Goal: Task Accomplishment & Management: Manage account settings

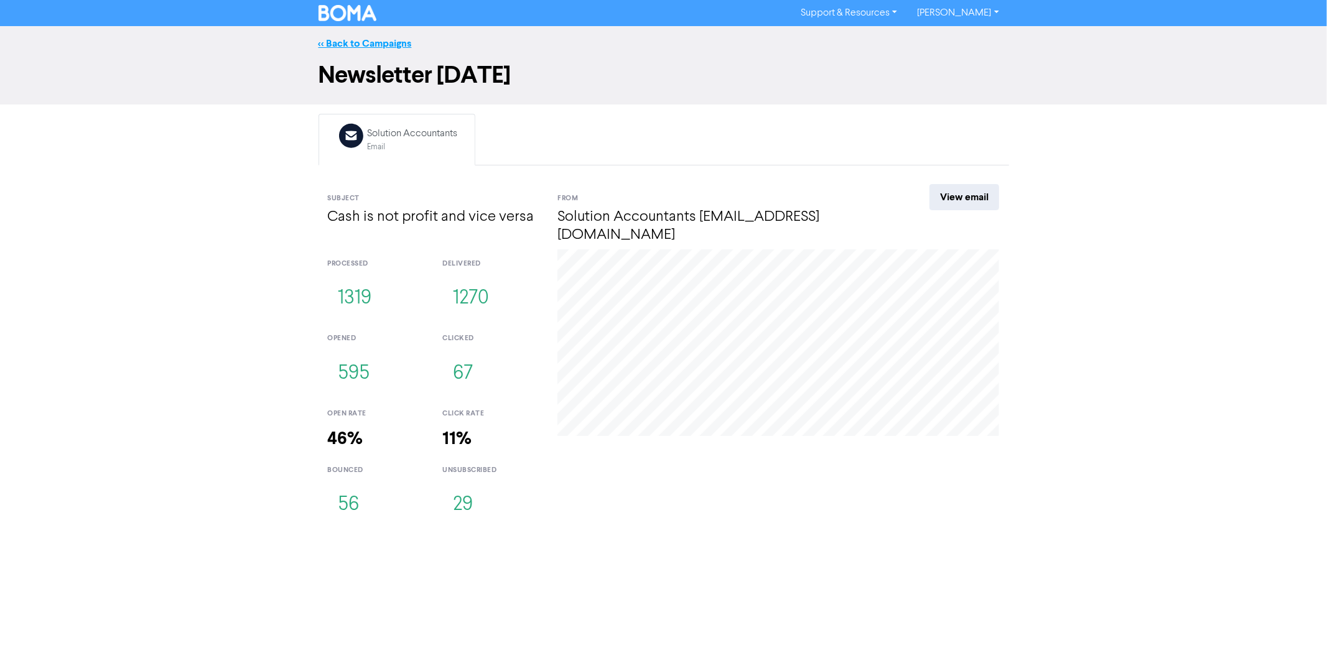
click at [369, 42] on link "<< Back to Campaigns" at bounding box center [364, 43] width 93 height 12
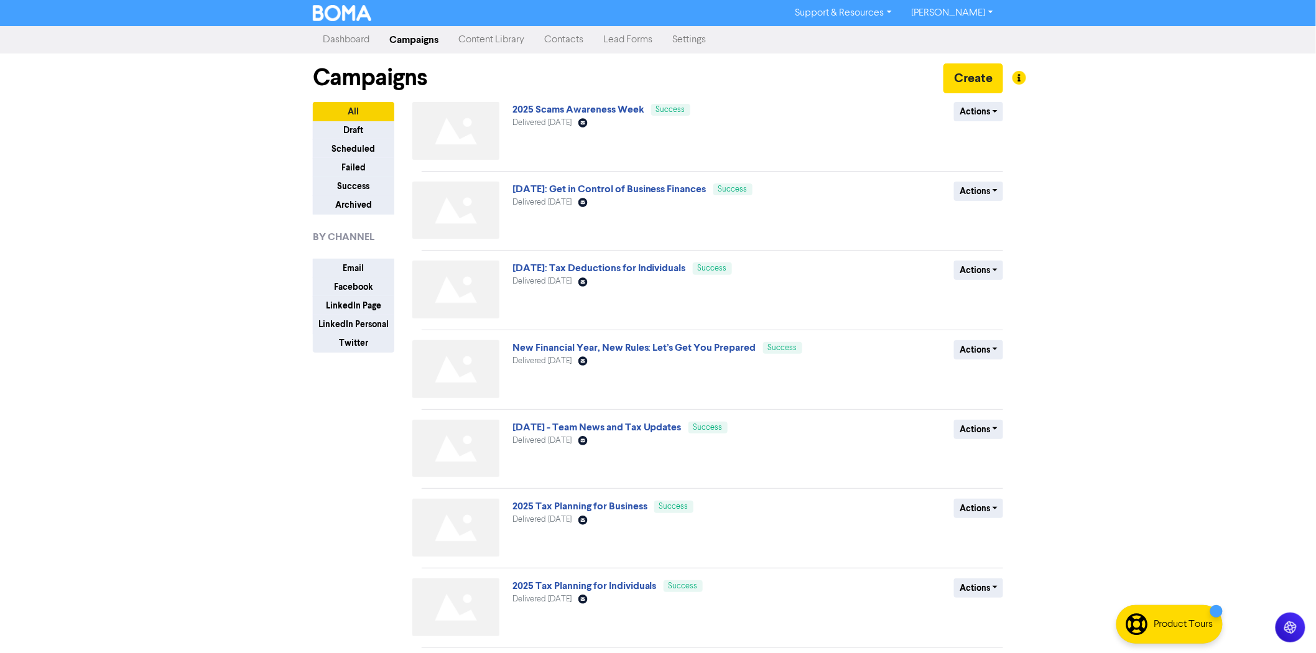
click at [350, 42] on link "Dashboard" at bounding box center [346, 39] width 67 height 25
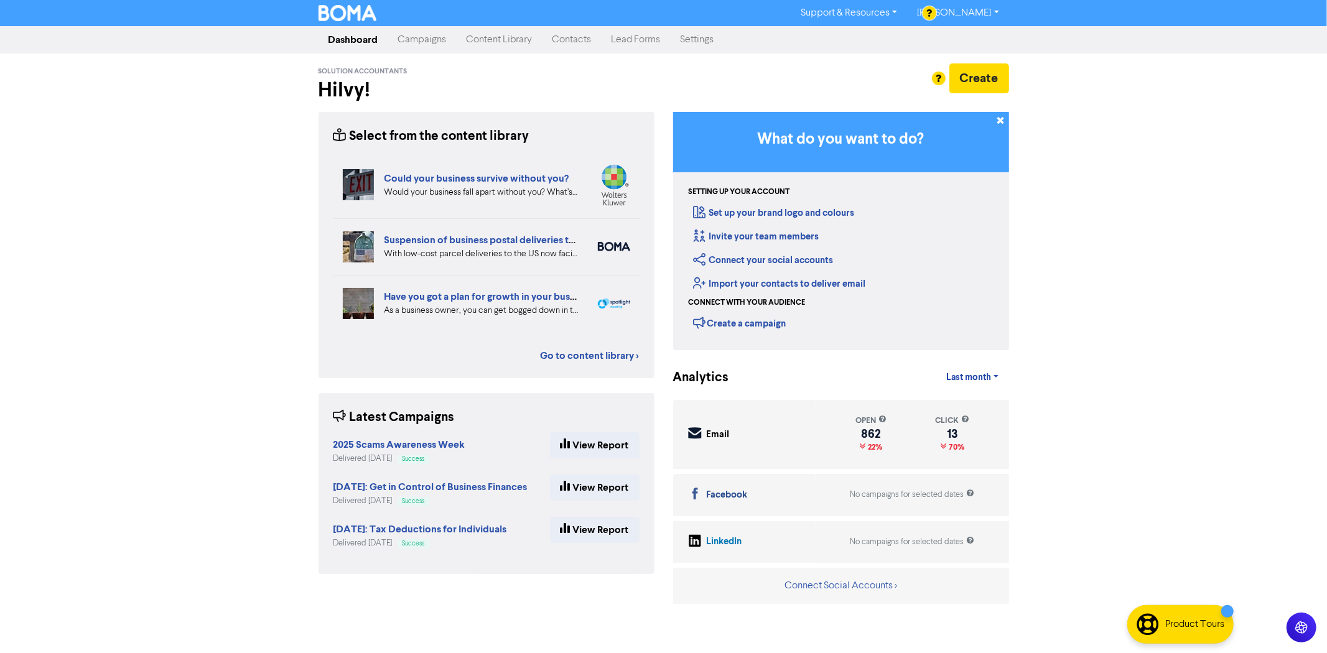
click at [436, 42] on link "Campaigns" at bounding box center [422, 39] width 68 height 25
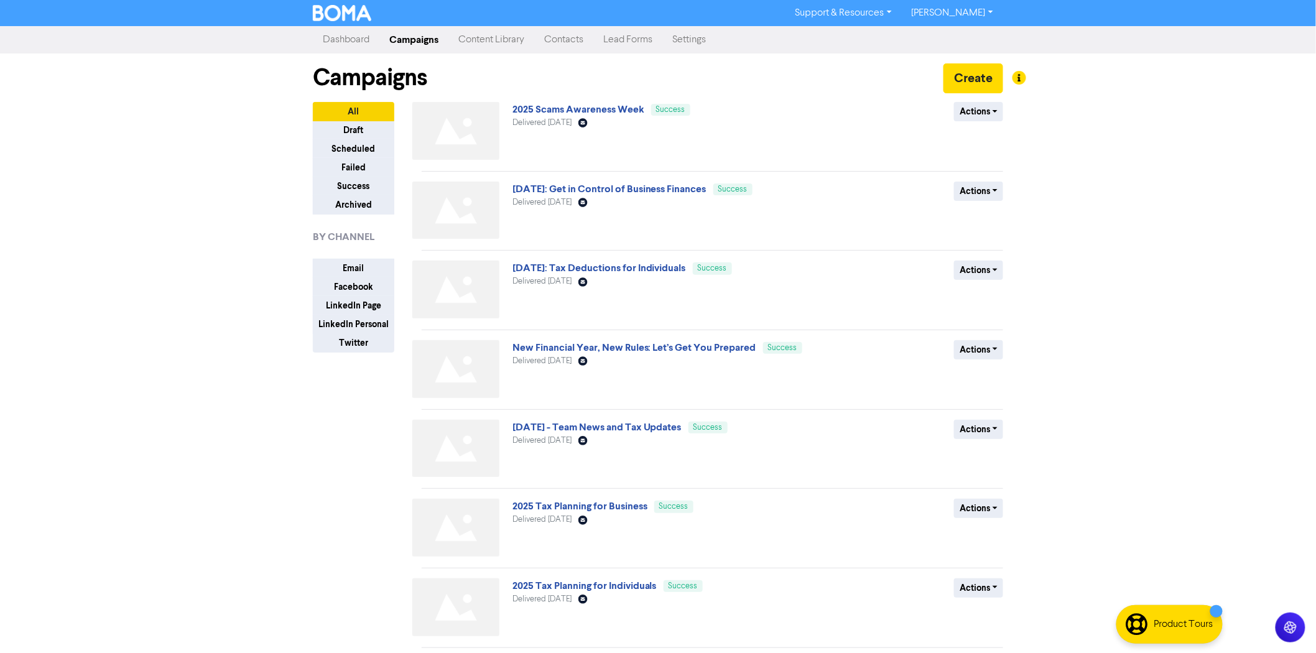
click at [562, 41] on link "Contacts" at bounding box center [563, 39] width 59 height 25
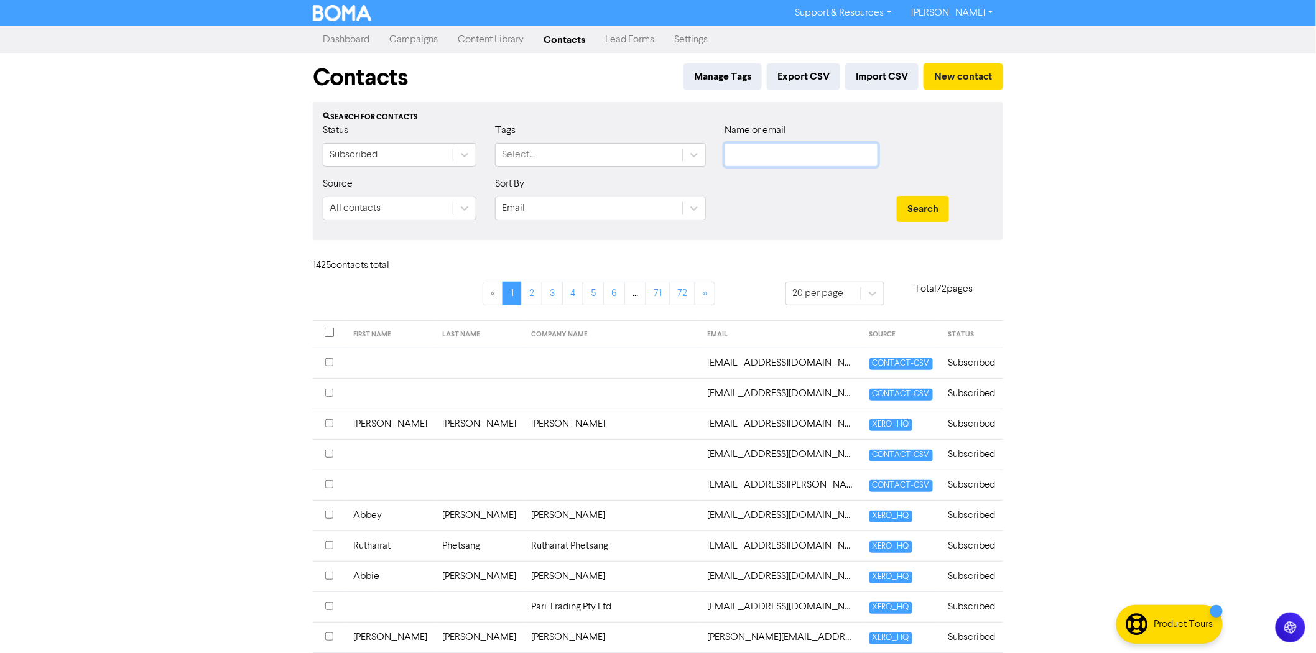
click at [791, 152] on input "text" at bounding box center [802, 155] width 154 height 24
type input "[PERSON_NAME]"
click at [897, 196] on button "Search" at bounding box center [923, 209] width 52 height 26
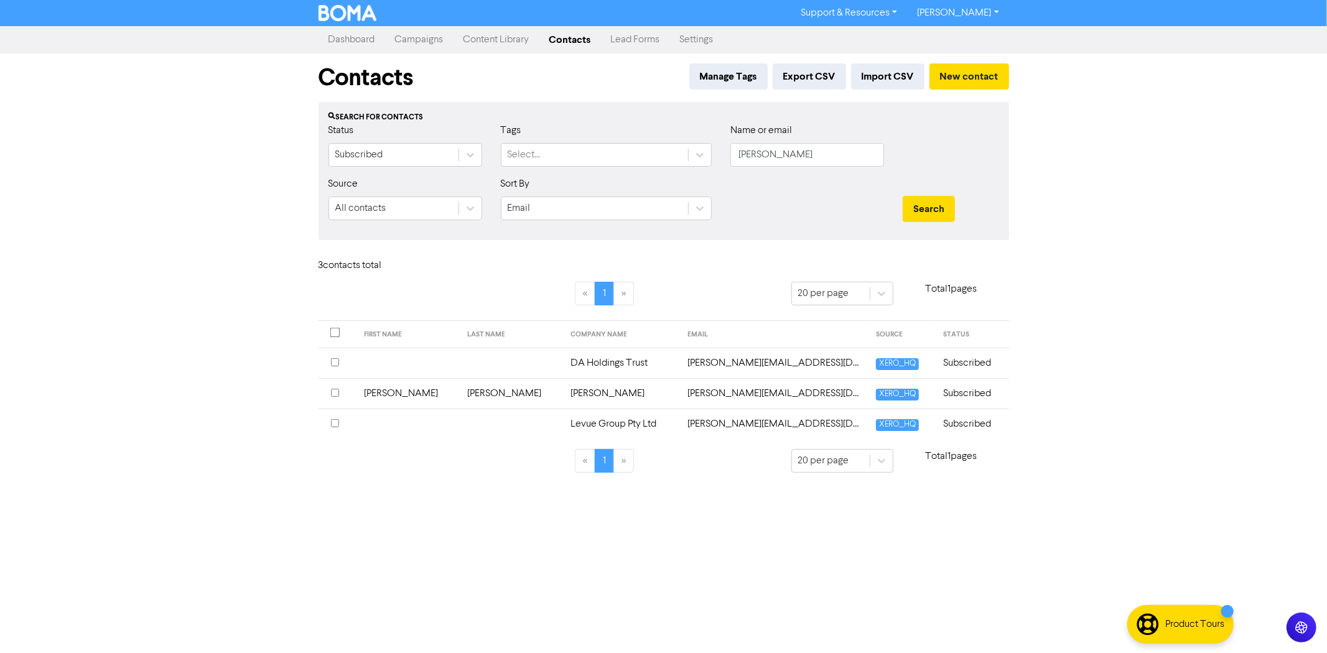
click at [380, 392] on td "Dylan" at bounding box center [407, 393] width 103 height 30
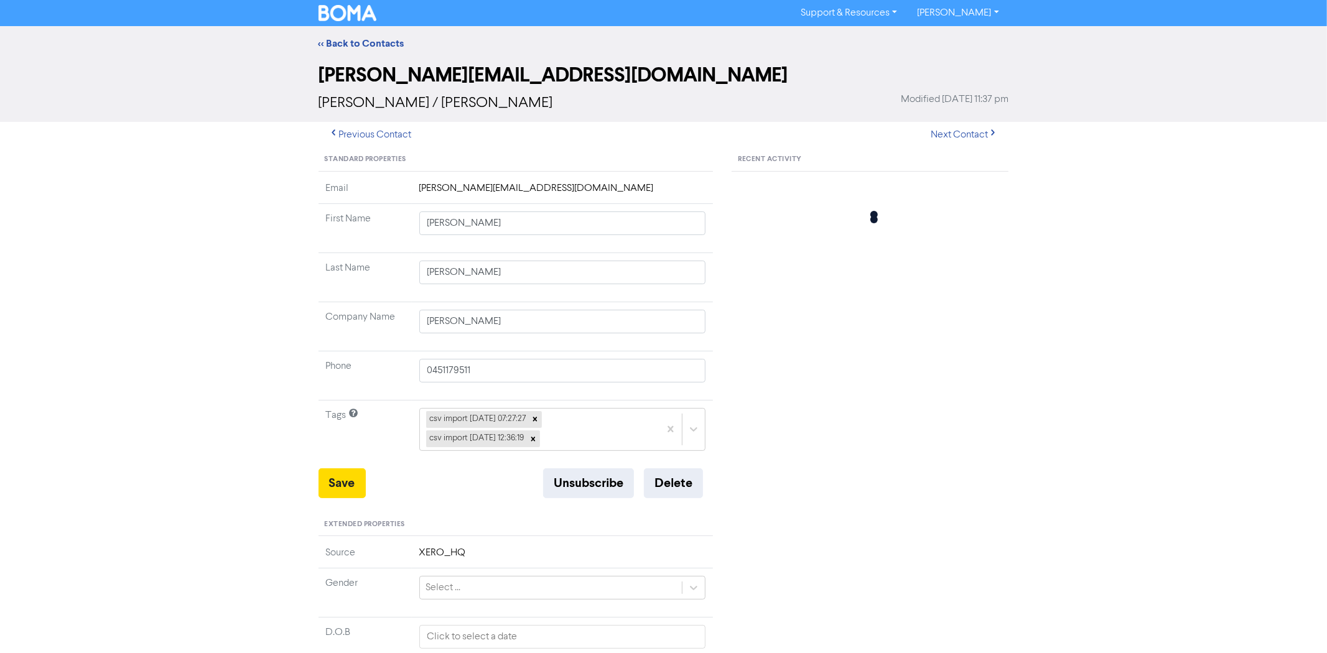
type input "6 Easton Ave"
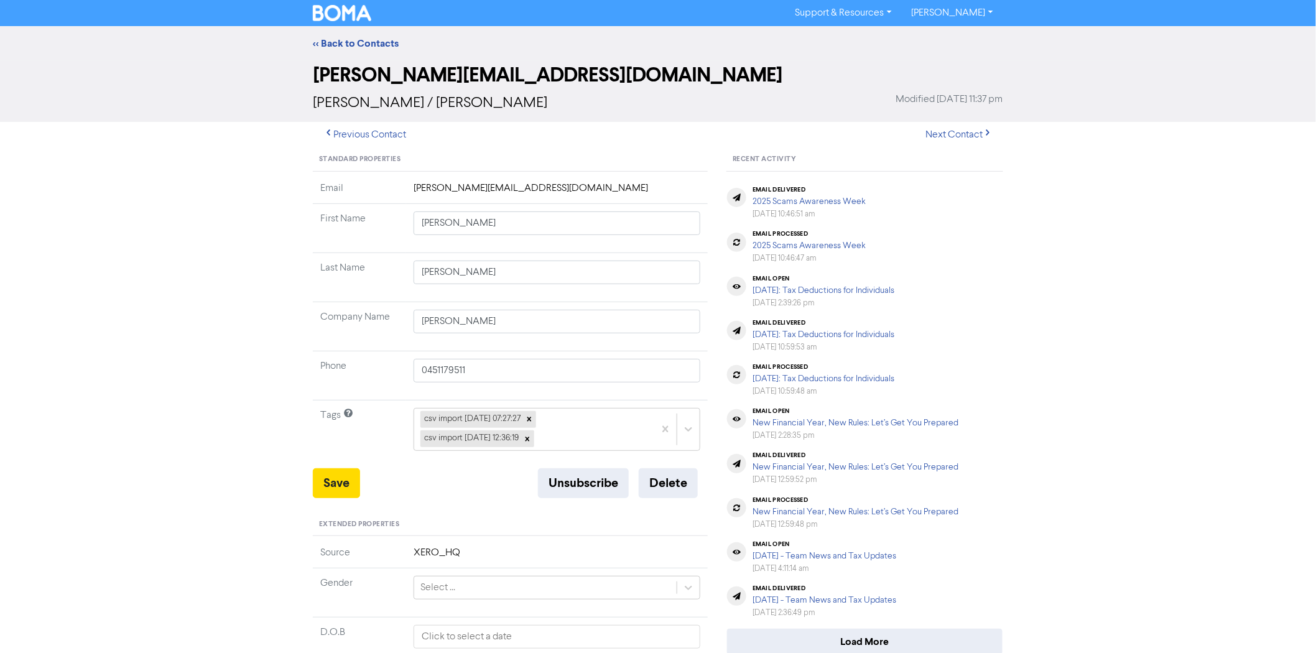
click at [545, 191] on td "dylan@jndconstructions.com.au" at bounding box center [557, 192] width 302 height 23
click at [611, 190] on td "dylan@jndconstructions.com.au" at bounding box center [557, 192] width 302 height 23
click at [389, 137] on button "Previous Contact" at bounding box center [365, 135] width 104 height 26
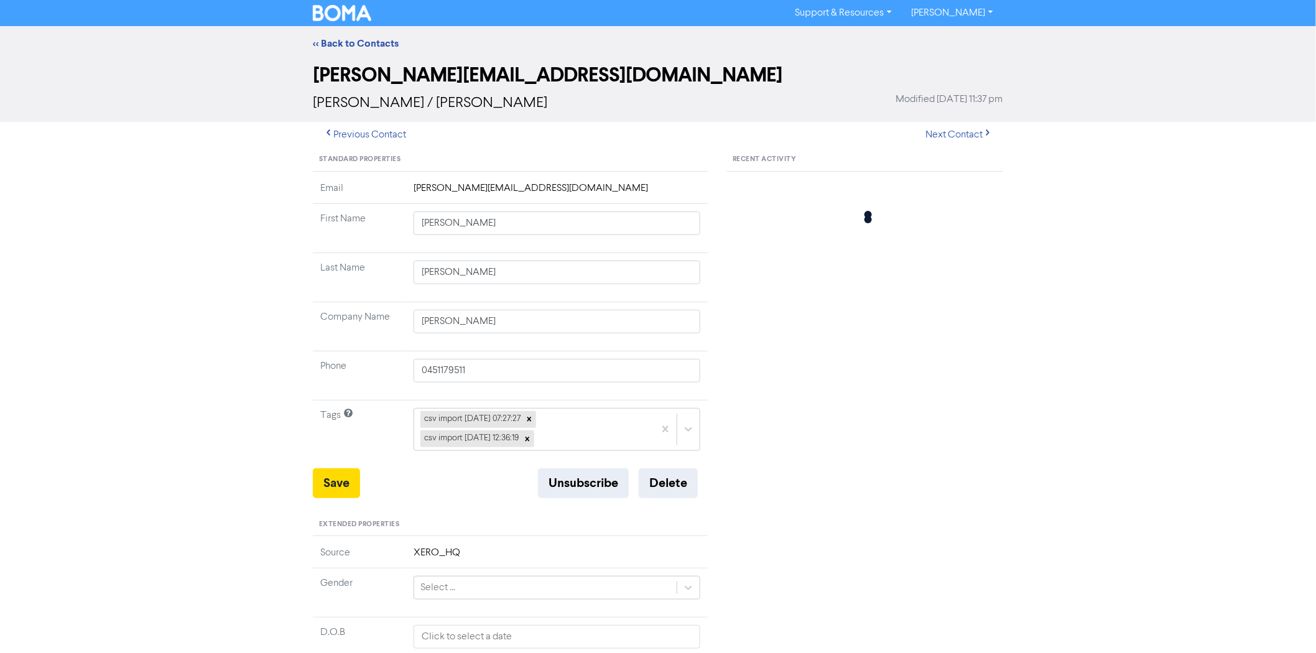
type input "6 Easton Ave"
type input "DA Holdings Trust"
type input "0450492232"
type input "6 Easton Ave"
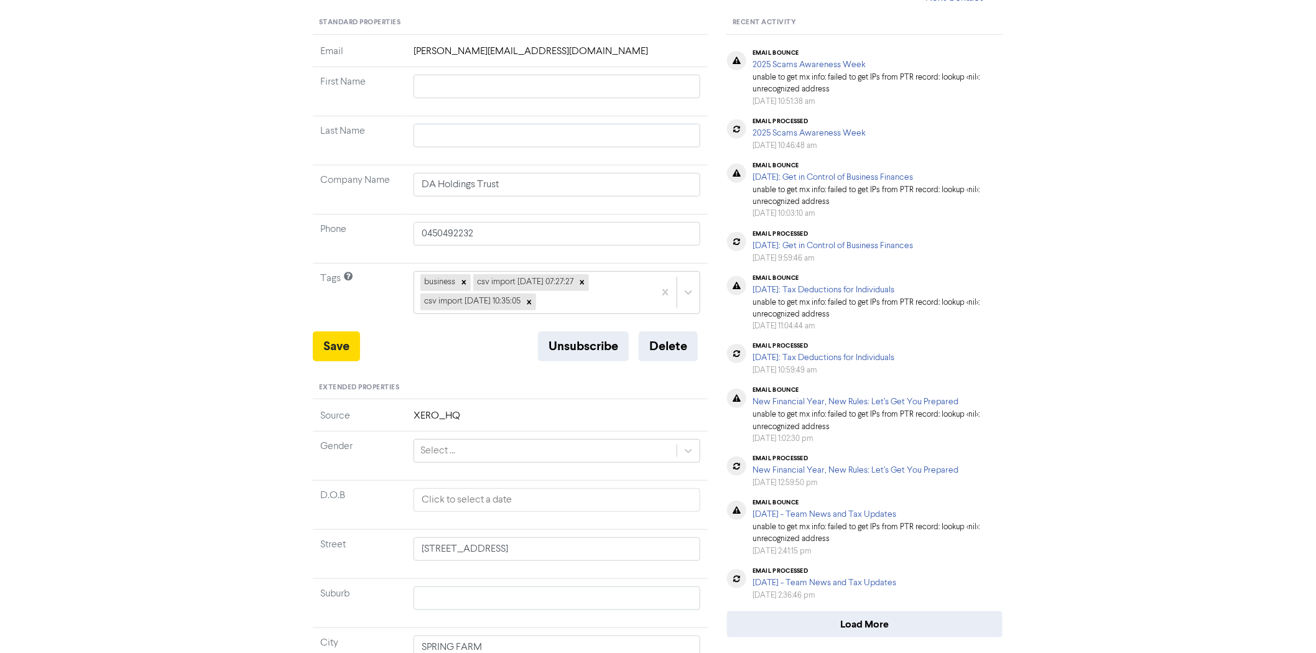
scroll to position [138, 0]
click at [529, 225] on input "0450492232" at bounding box center [557, 233] width 287 height 24
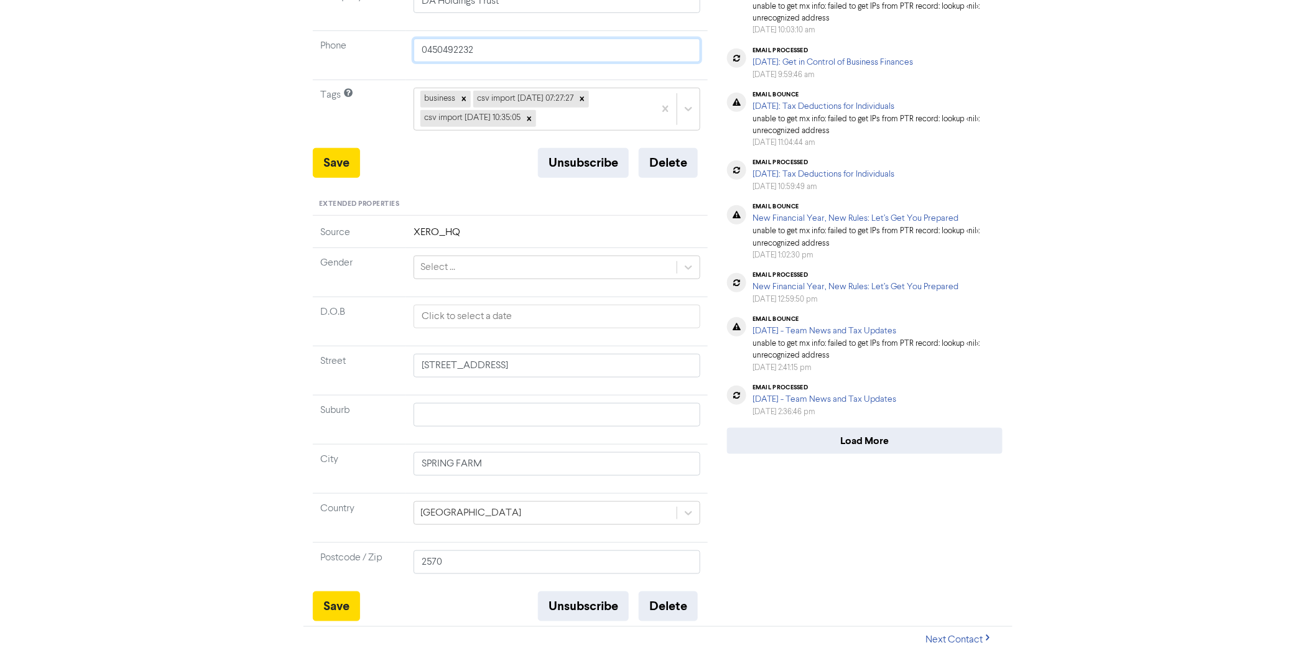
scroll to position [322, 0]
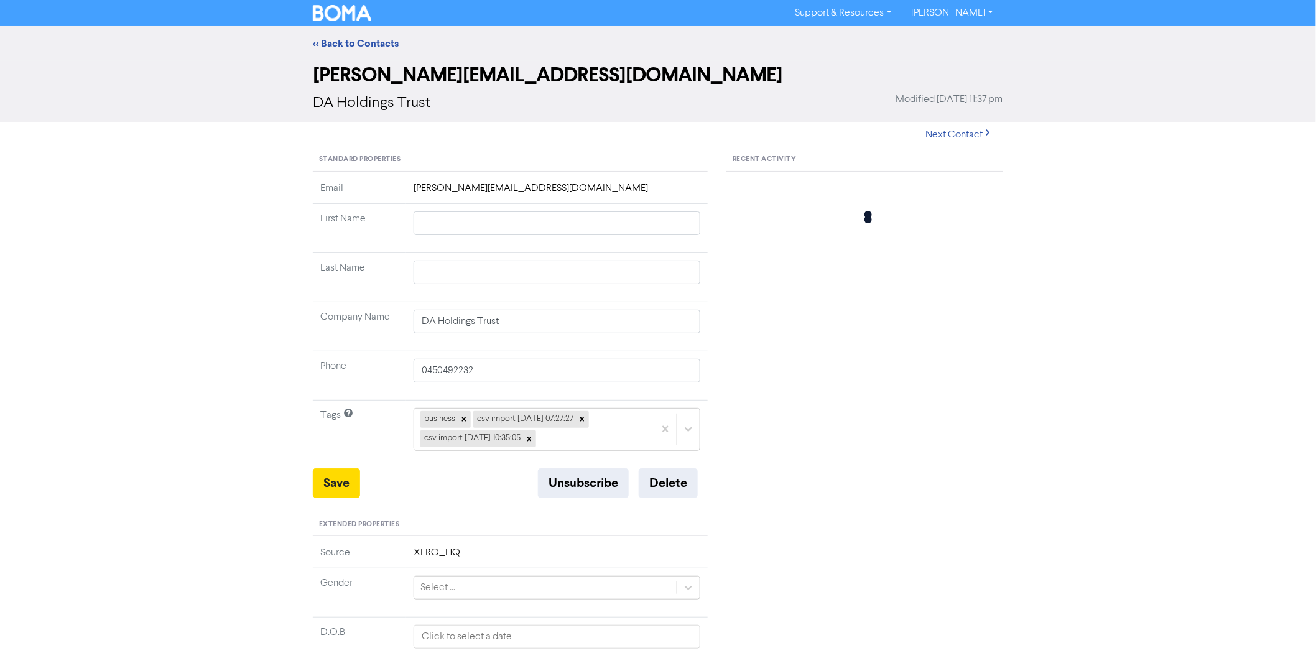
type input "6 Easton Ave"
type input "Dylan"
type input "Amir"
type input "Dylan Amir"
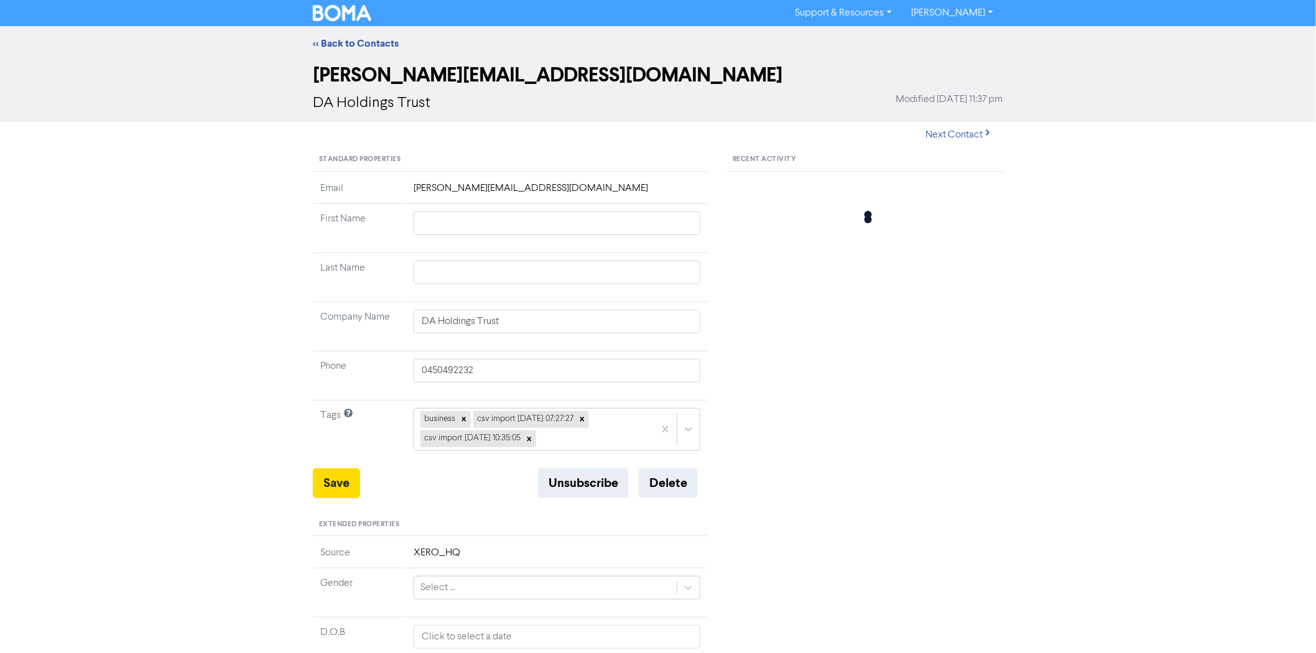
type input "0451179511"
type input "6 Easton Ave"
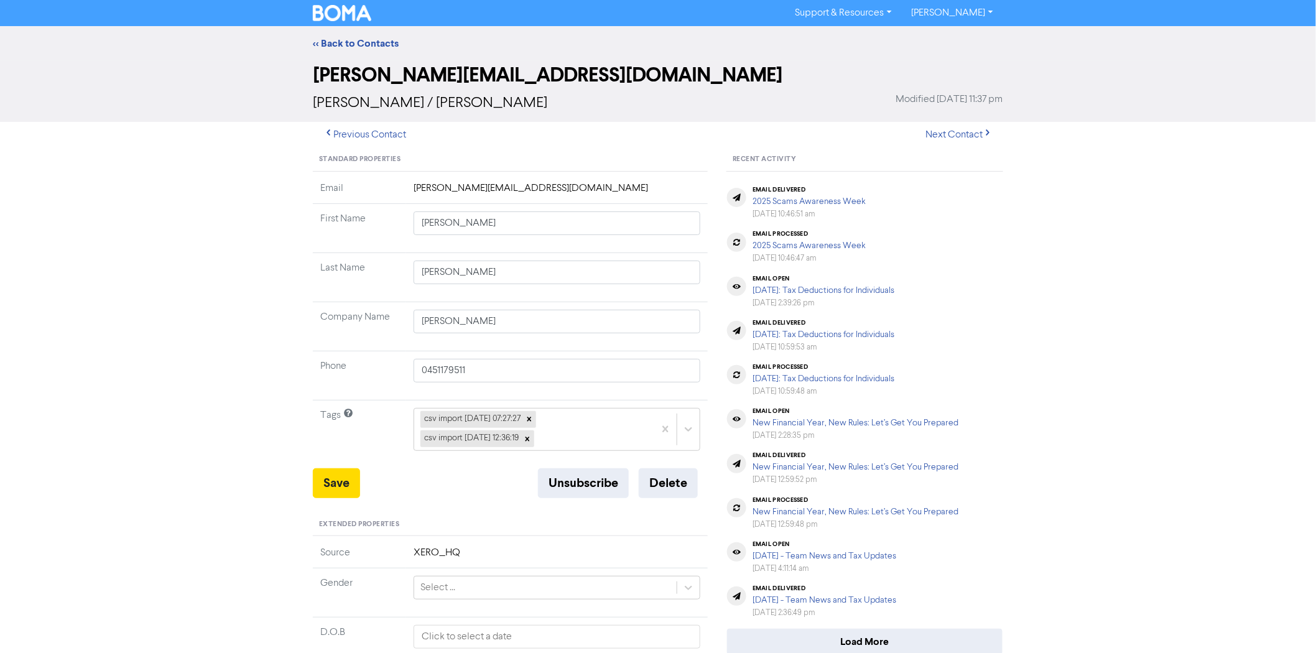
click at [539, 191] on td "dylan@jndconstructions.com.au" at bounding box center [557, 192] width 302 height 23
click at [570, 185] on td "dylan@jndconstructions.com.au" at bounding box center [557, 192] width 302 height 23
click at [356, 135] on button "Previous Contact" at bounding box center [365, 135] width 104 height 26
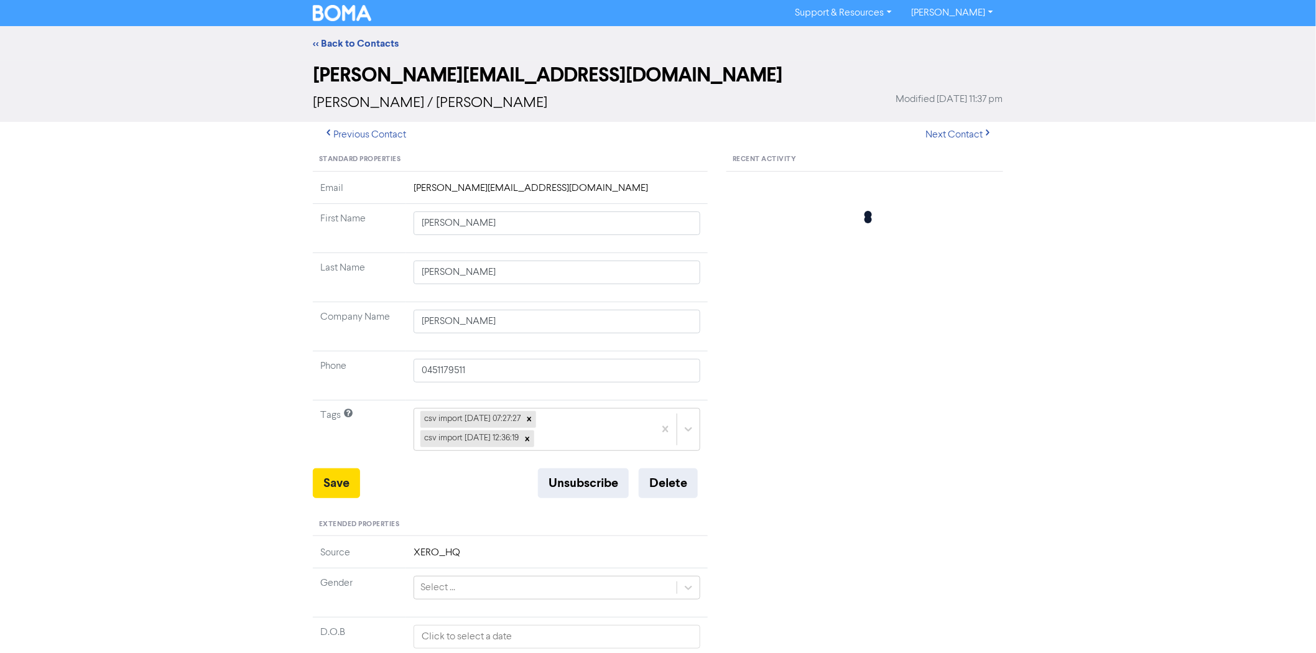
type input "6 Easton Ave"
type input "DA Holdings Trust"
type input "0450492232"
type input "6 Easton Ave"
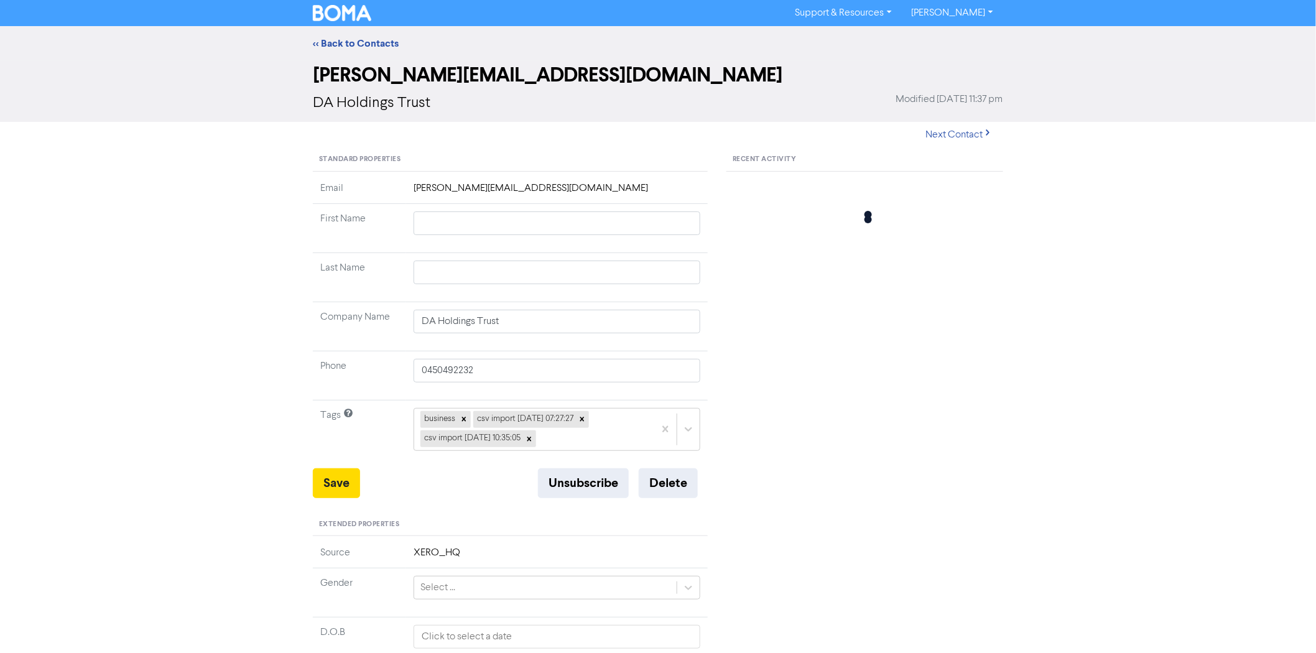
type input "6 Easton Ave"
type input "Dylan"
type input "Amir"
type input "Dylan Amir"
type input "0451179511"
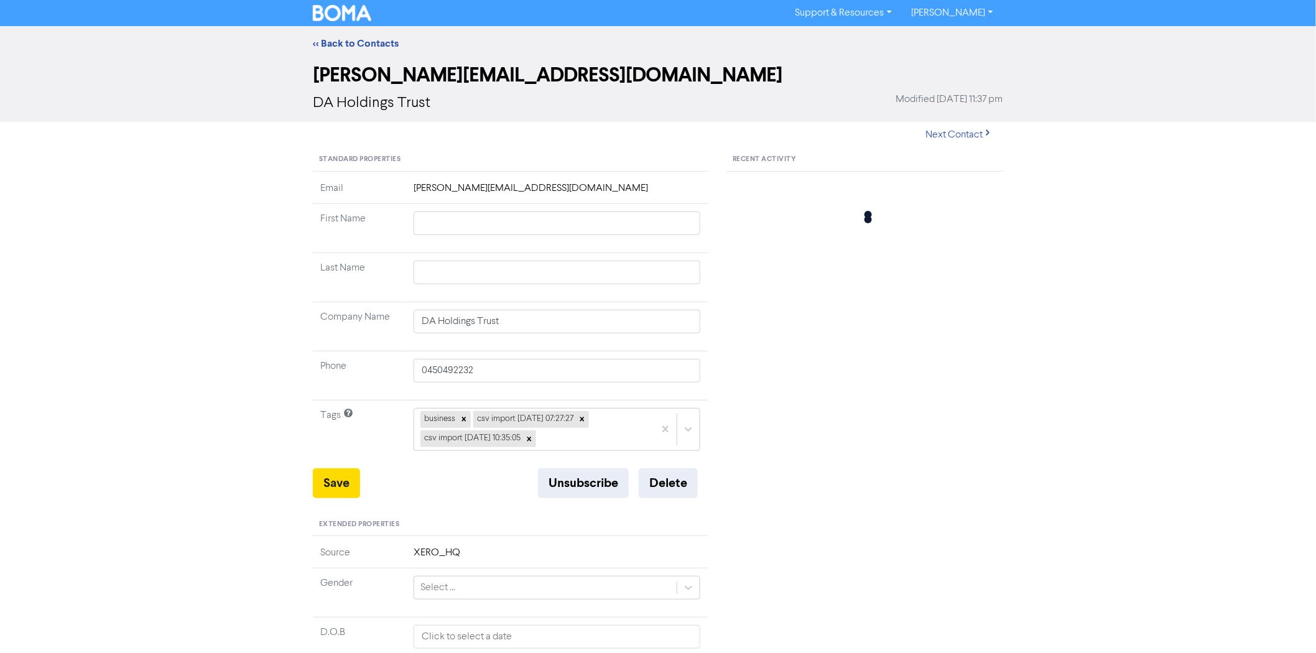
type input "6 Easton Ave"
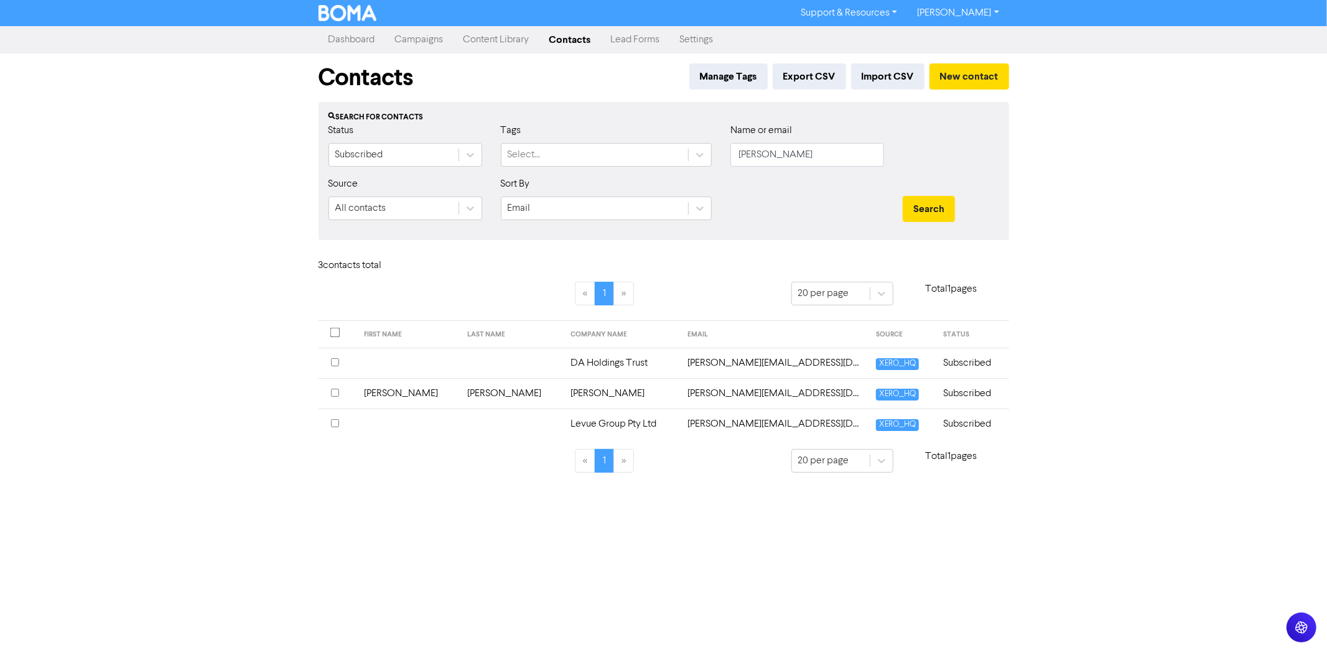
click at [879, 363] on span "XERO_HQ" at bounding box center [897, 364] width 43 height 12
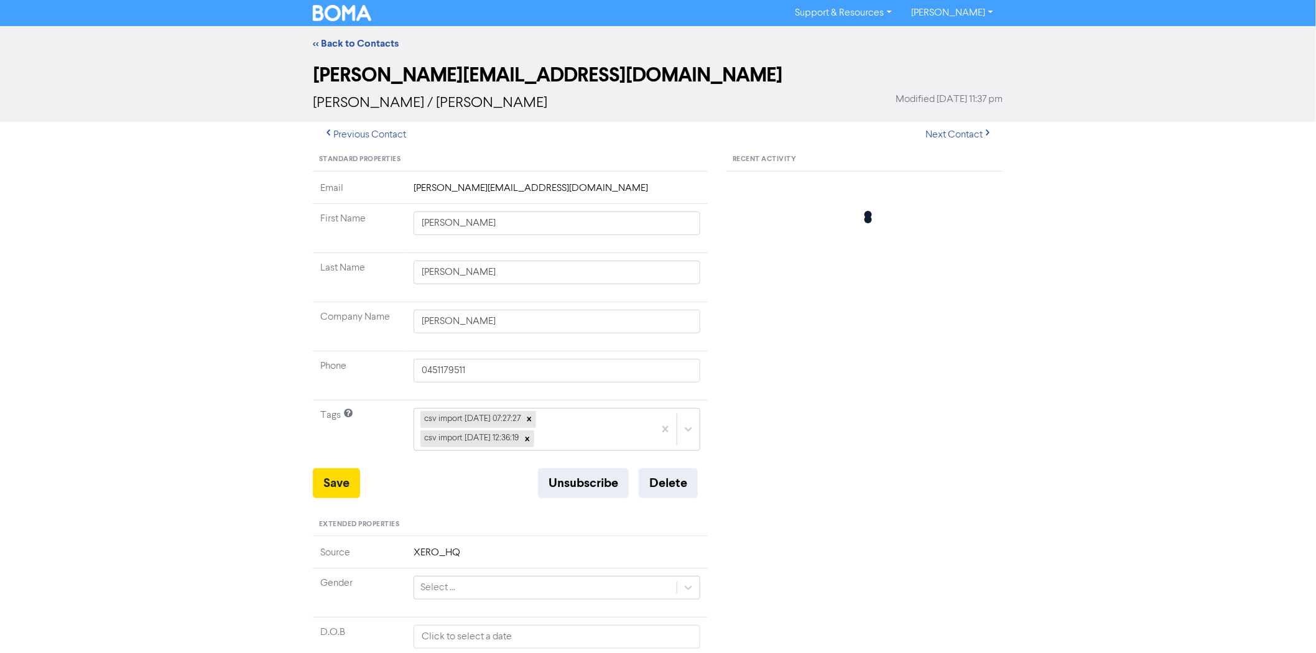
type input "6 Easton Ave"
type input "DA Holdings Trust"
type input "0450492232"
type input "6 Easton Ave"
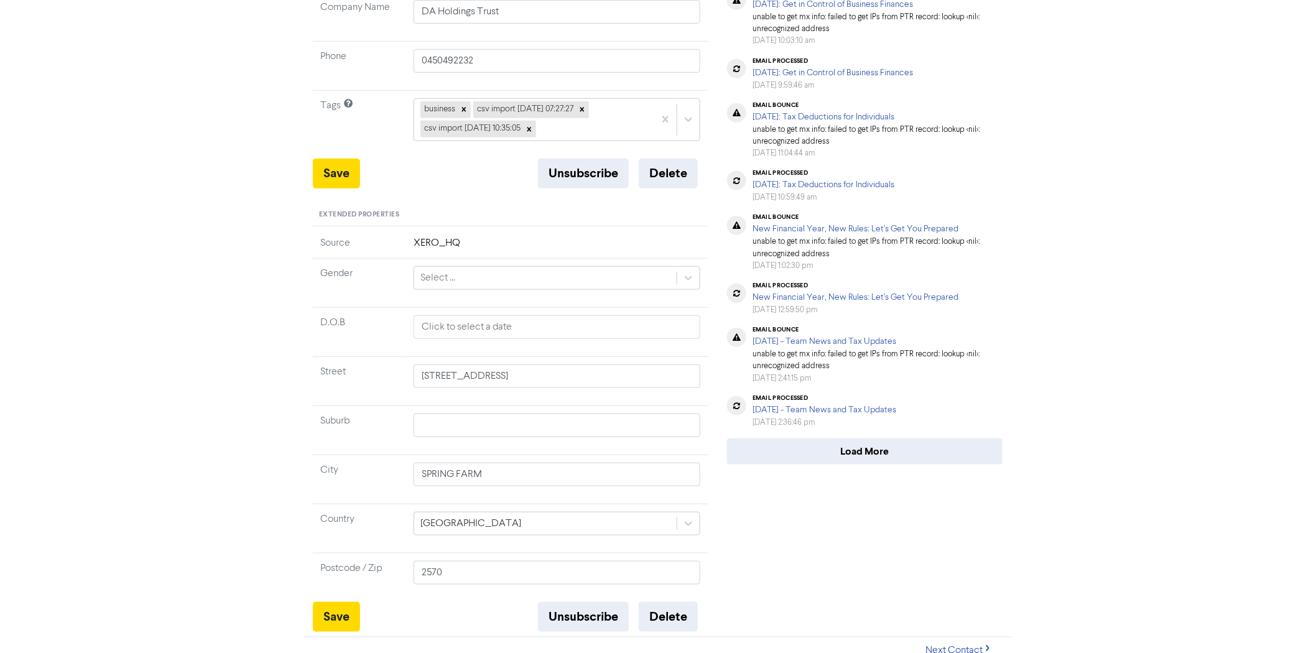
scroll to position [322, 0]
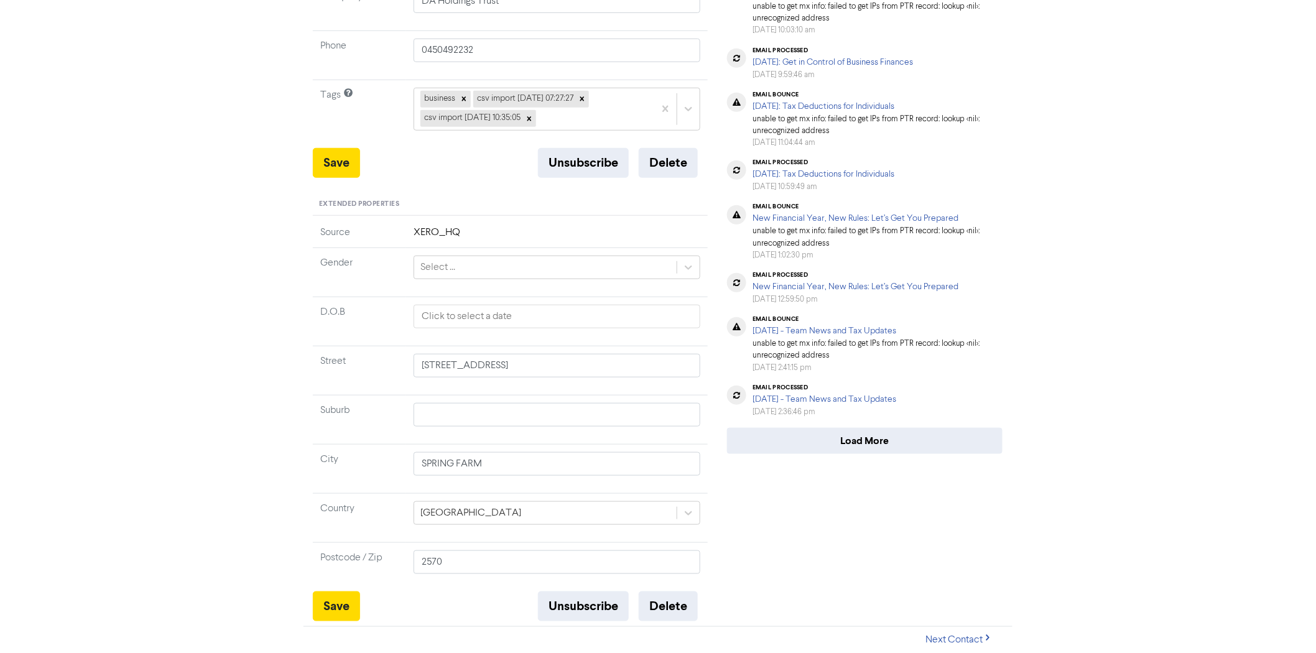
click at [434, 234] on td "XERO_HQ" at bounding box center [557, 236] width 302 height 23
drag, startPoint x: 482, startPoint y: 233, endPoint x: 248, endPoint y: 121, distance: 259.8
click at [482, 233] on td "XERO_HQ" at bounding box center [557, 236] width 302 height 23
